Goal: Information Seeking & Learning: Learn about a topic

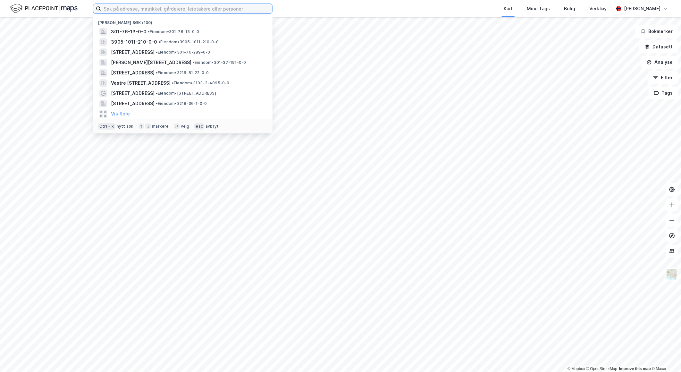
click at [178, 6] on input at bounding box center [186, 9] width 171 height 10
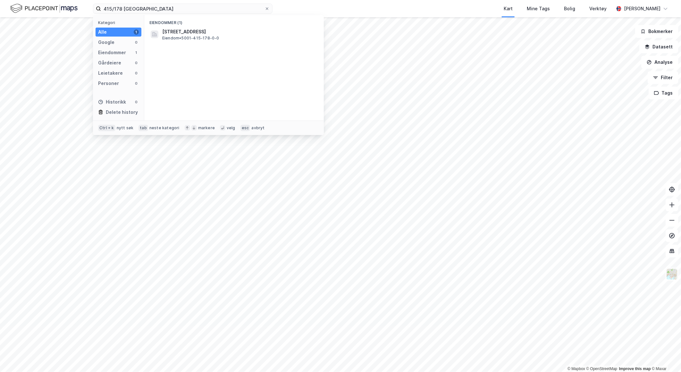
click at [177, 39] on span "Eiendom • 5001-415-178-0-0" at bounding box center [190, 38] width 57 height 5
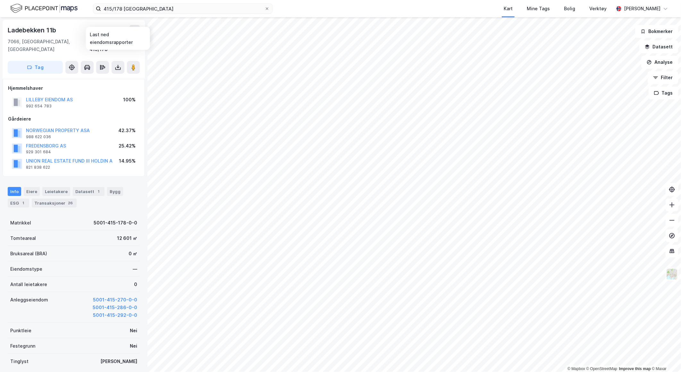
click at [119, 64] on icon at bounding box center [118, 67] width 6 height 6
click at [101, 78] on div "Last ned grunnbok" at bounding box center [86, 80] width 37 height 5
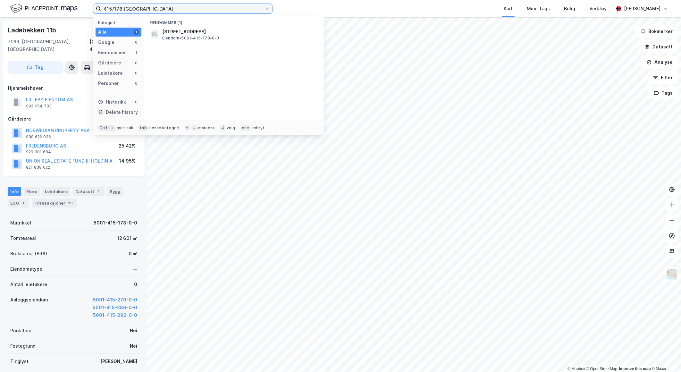
click at [121, 8] on input "415/178 [GEOGRAPHIC_DATA]" at bounding box center [182, 9] width 163 height 10
click at [170, 32] on span "5001-415-313-0-0" at bounding box center [184, 32] width 44 height 8
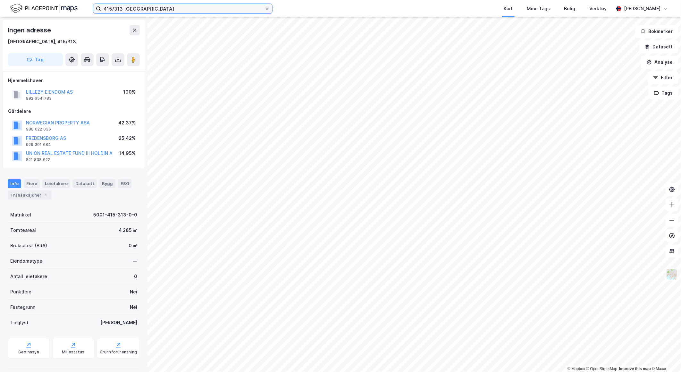
click at [120, 10] on input "415/313 [GEOGRAPHIC_DATA]" at bounding box center [182, 9] width 163 height 10
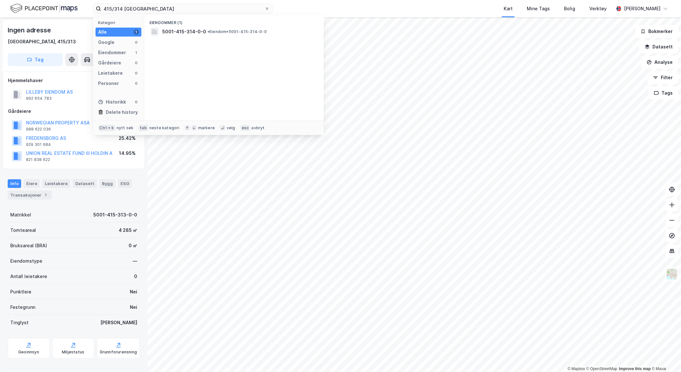
click at [161, 30] on div "5001-415-314-0-0 • Eiendom • 5001-415-314-0-0" at bounding box center [233, 32] width 169 height 10
click at [121, 5] on input "415/314 [GEOGRAPHIC_DATA]" at bounding box center [182, 9] width 163 height 10
click at [166, 33] on span "5001-415-315-0-0" at bounding box center [184, 32] width 44 height 8
click at [119, 7] on input "415/315 [GEOGRAPHIC_DATA]" at bounding box center [182, 9] width 163 height 10
click at [171, 34] on span "5001-415-316-0-0" at bounding box center [184, 32] width 44 height 8
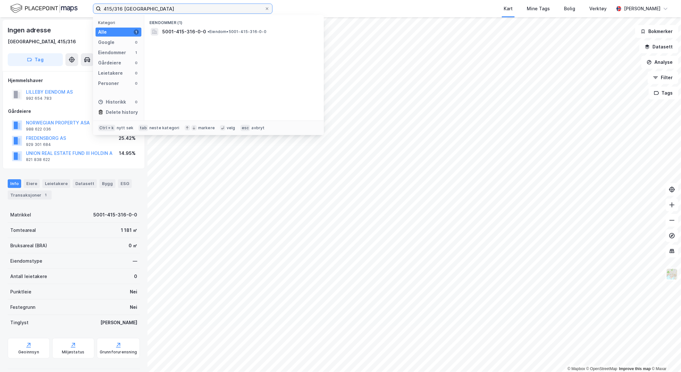
click at [120, 5] on input "415/316 [GEOGRAPHIC_DATA]" at bounding box center [182, 9] width 163 height 10
type input "415/317 [GEOGRAPHIC_DATA]"
click at [209, 29] on span "[STREET_ADDRESS]" at bounding box center [239, 32] width 154 height 8
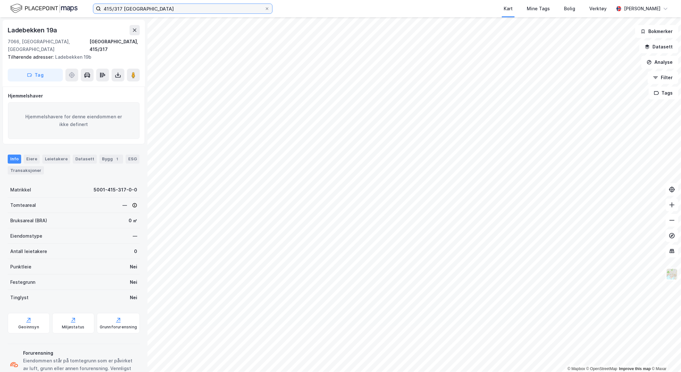
click at [121, 8] on input "415/317 [GEOGRAPHIC_DATA]" at bounding box center [182, 9] width 163 height 10
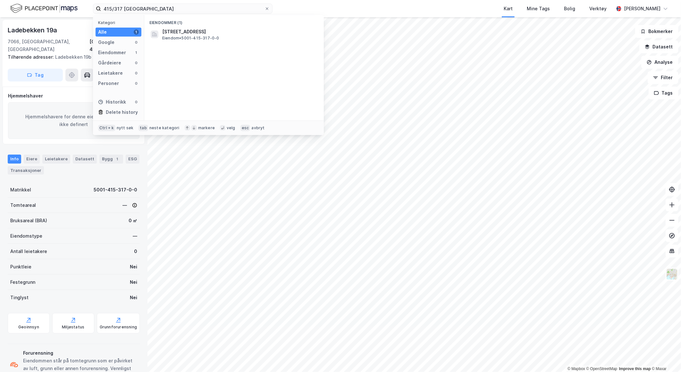
click at [198, 33] on span "[STREET_ADDRESS]" at bounding box center [239, 32] width 154 height 8
